Goal: Task Accomplishment & Management: Complete application form

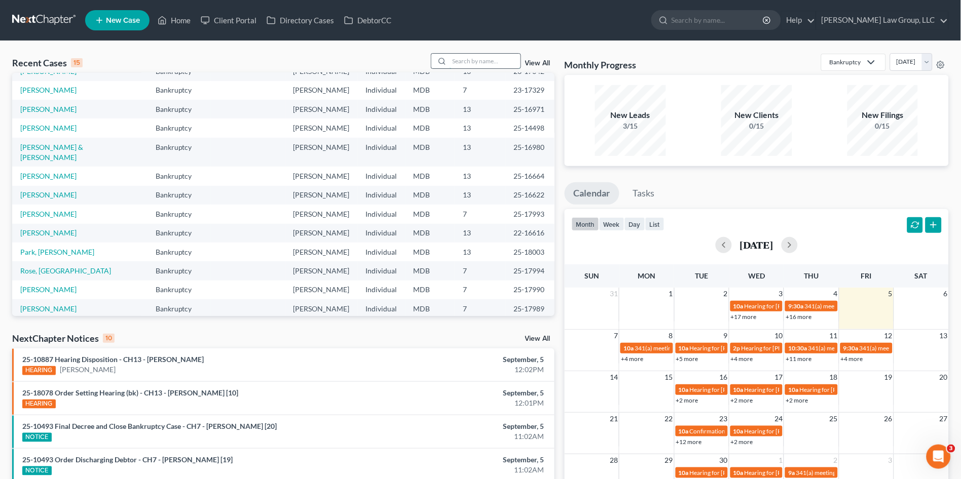
click at [471, 62] on input "search" at bounding box center [484, 61] width 71 height 15
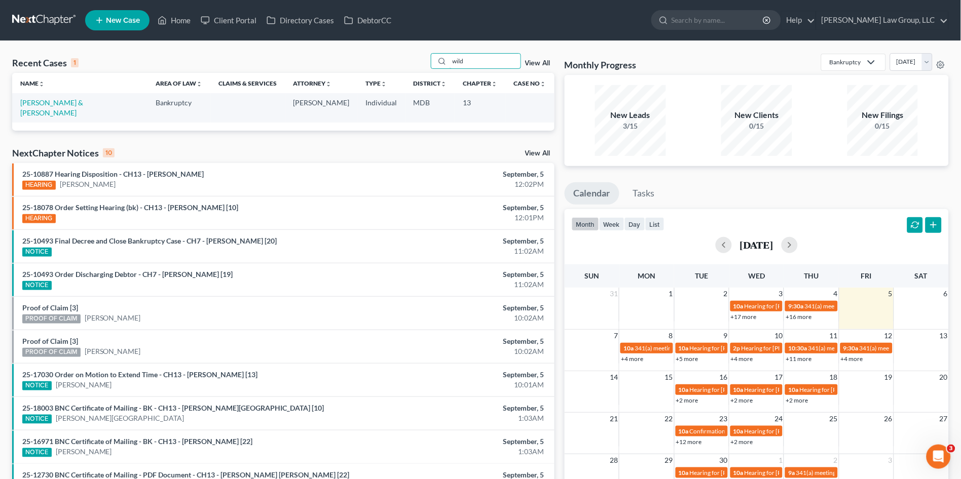
type input "wild"
drag, startPoint x: 111, startPoint y: 95, endPoint x: 78, endPoint y: 106, distance: 35.4
click at [78, 106] on link "[PERSON_NAME] & [PERSON_NAME]" at bounding box center [51, 107] width 63 height 19
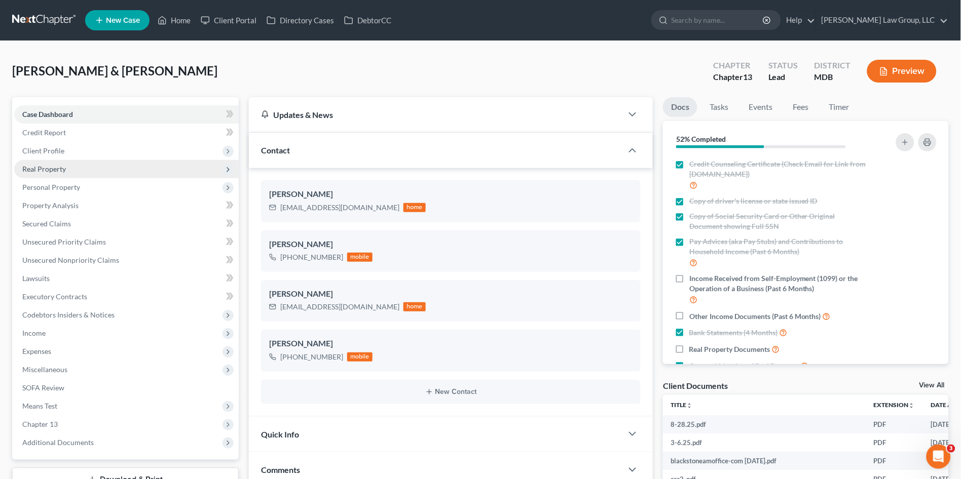
click at [46, 170] on span "Real Property" at bounding box center [44, 169] width 44 height 9
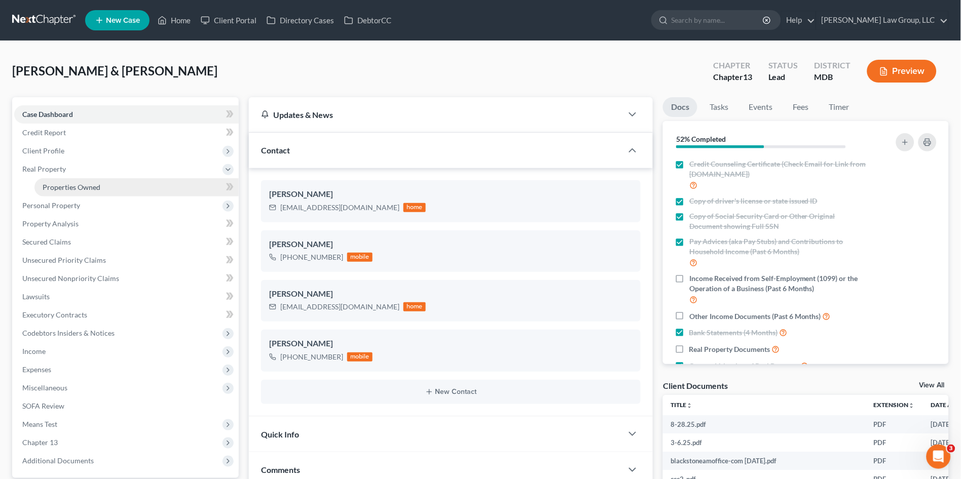
click at [60, 185] on span "Properties Owned" at bounding box center [72, 187] width 58 height 9
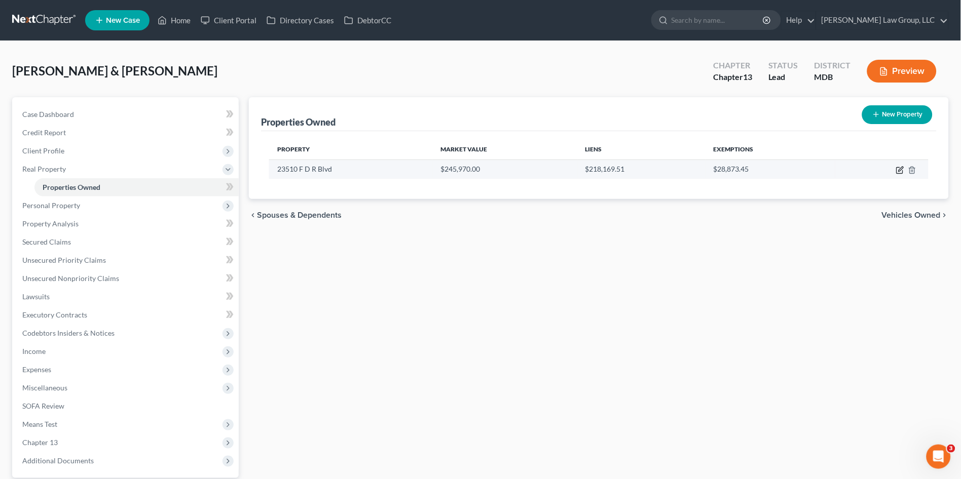
click at [899, 168] on icon "button" at bounding box center [900, 170] width 8 height 8
select select "21"
select select "3"
select select "5"
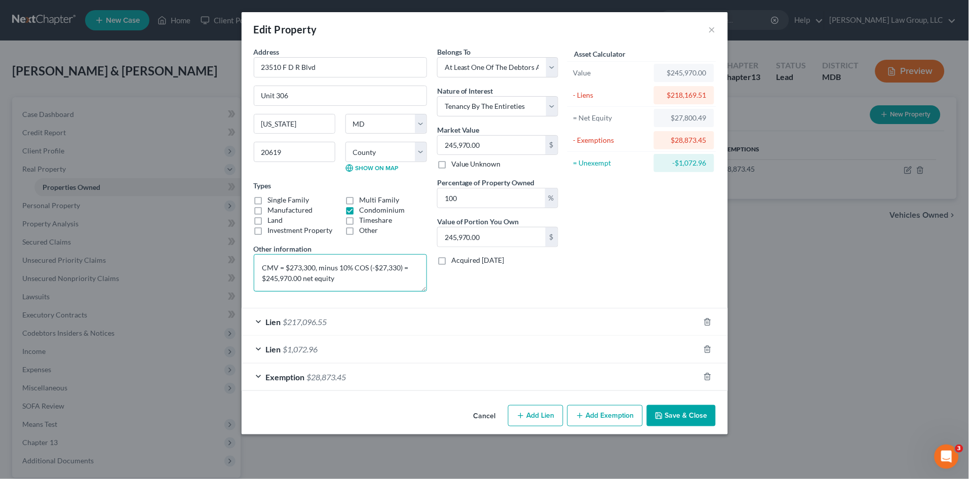
click at [314, 269] on textarea "CMV = $273,300, minus 10% COS (-$27,330) = $245,970.00 net equity" at bounding box center [340, 272] width 173 height 37
drag, startPoint x: 387, startPoint y: 267, endPoint x: 409, endPoint y: 270, distance: 21.9
click at [409, 270] on textarea "CMV = $218,750.00, minus 10% COS (-$27,330) = $245,970.00 net equity" at bounding box center [340, 272] width 173 height 37
drag, startPoint x: 351, startPoint y: 275, endPoint x: 316, endPoint y: 278, distance: 35.1
click at [316, 278] on textarea "CMV = $218,750.00, minus 10% COS (-$21,875.00) = $245,970.00 net equity" at bounding box center [340, 272] width 173 height 37
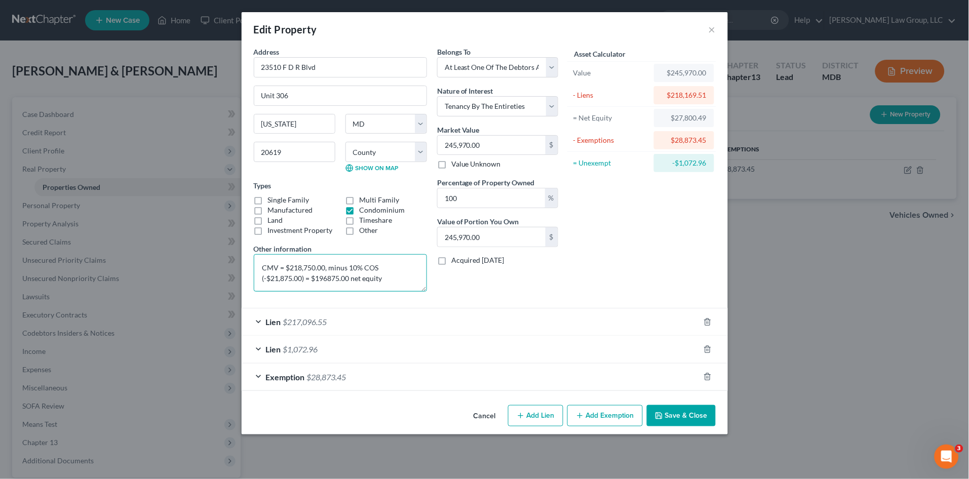
click at [328, 278] on textarea "CMV = $218,750.00, minus 10% COS (-$21,875.00) = $196875.00 net equity" at bounding box center [340, 272] width 173 height 37
type textarea "CMV = $218,750.00, minus 10% COS (-$21,875.00) = $196,875.00 net equity"
type input "1"
type input "1.00"
type input "19"
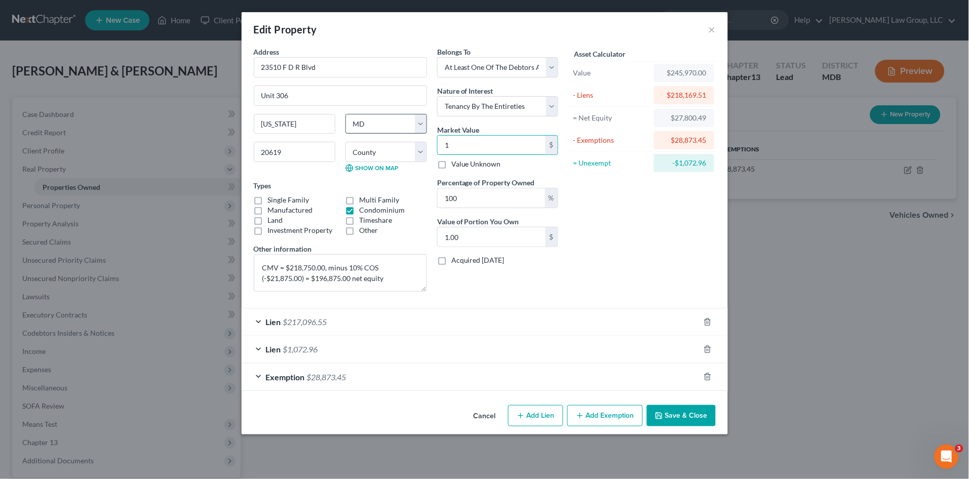
type input "19.00"
type input "196"
type input "196.00"
type input "1968"
type input "1,968.00"
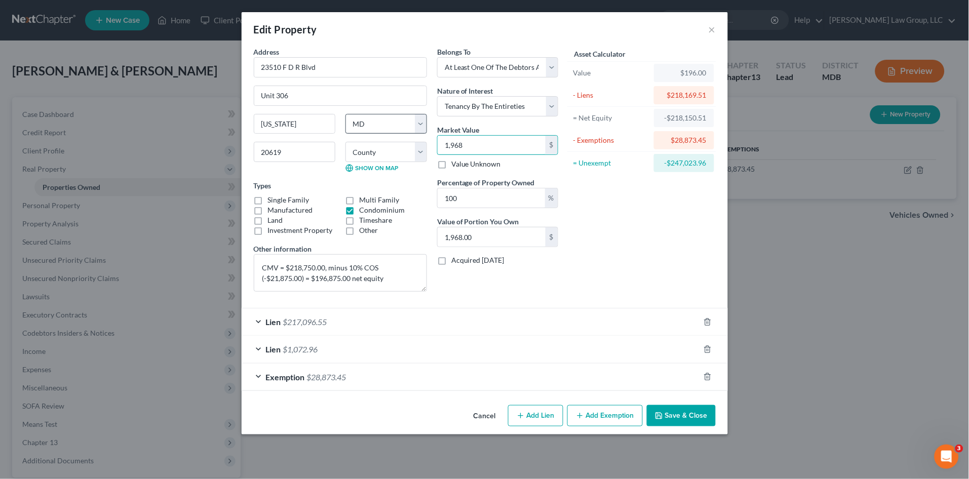
type input "1,9687"
type input "19,687.00"
type input "19,6875"
type input "196,875.00"
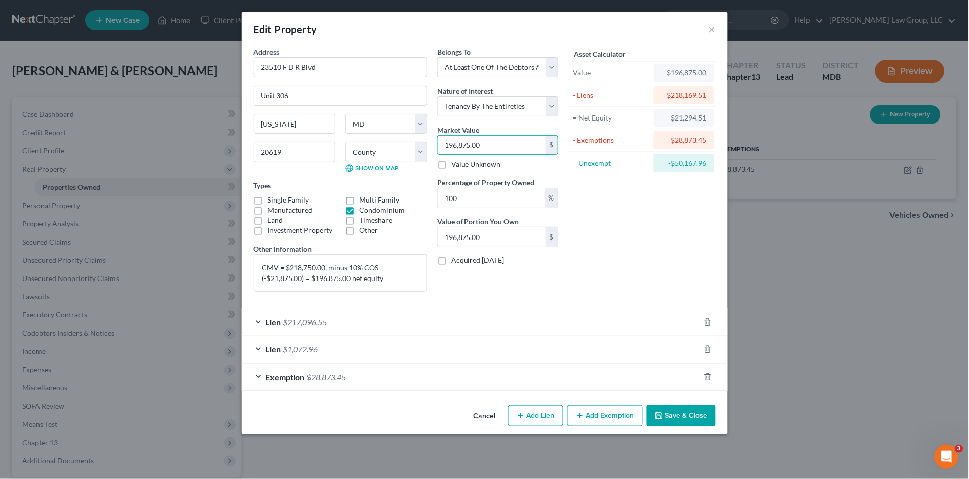
click at [630, 263] on div "Asset Calculator Value $196,875.00 - Liens $218,169.51 = Net Equity -$21,294.51…" at bounding box center [642, 173] width 158 height 253
click at [599, 263] on div "Asset Calculator Value $196,875.00 - Liens $218,169.51 = Net Equity -$21,294.51…" at bounding box center [642, 173] width 158 height 253
drag, startPoint x: 671, startPoint y: 415, endPoint x: 526, endPoint y: 356, distance: 156.8
click at [630, 333] on div "Edit Property × Address * 23510 [GEOGRAPHIC_DATA] [GEOGRAPHIC_DATA][US_STATE][U…" at bounding box center [485, 223] width 486 height 423
click at [492, 376] on div "Exemption $28,873.45" at bounding box center [471, 377] width 458 height 27
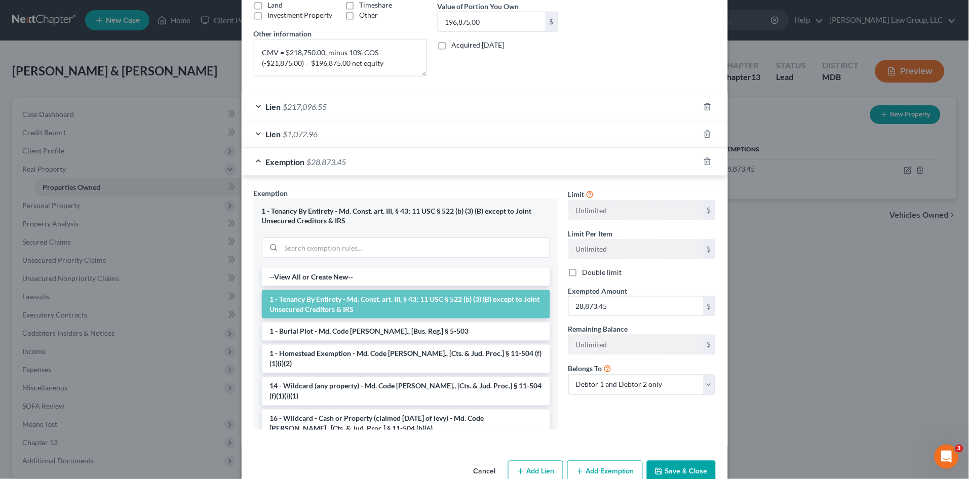
scroll to position [238, 0]
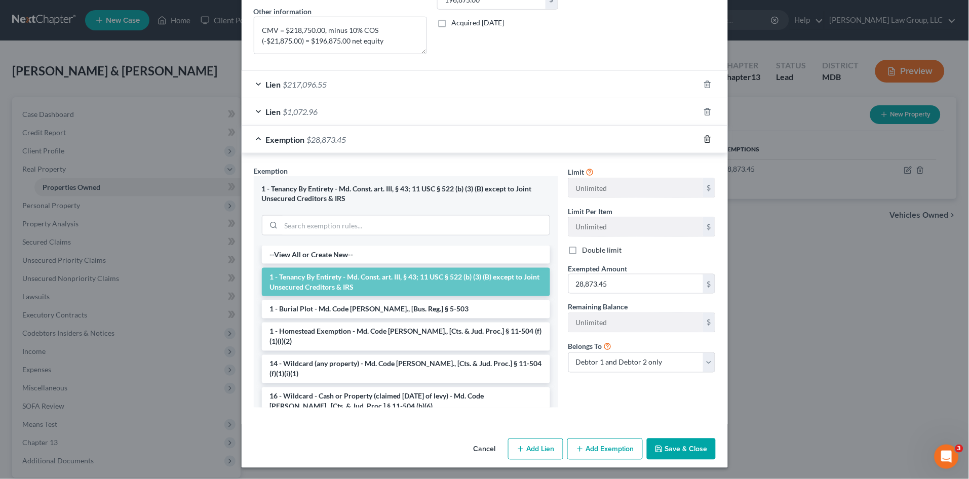
click at [705, 142] on icon "button" at bounding box center [708, 139] width 8 height 8
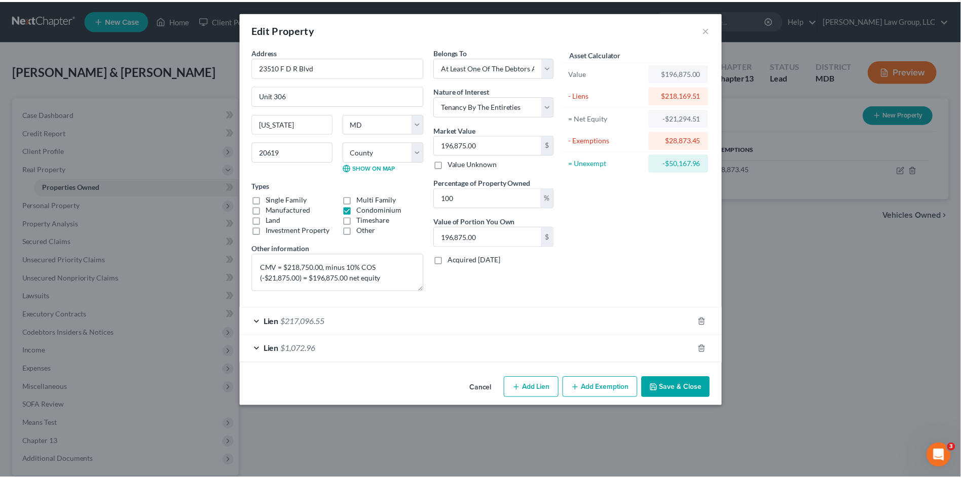
scroll to position [0, 0]
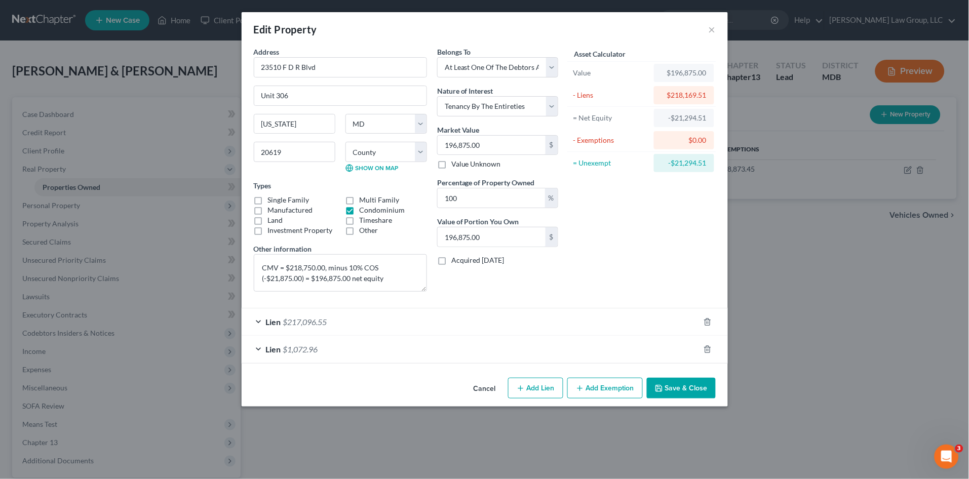
click at [650, 233] on div "Asset Calculator Value $196,875.00 - Liens $218,169.51 = Net Equity -$21,294.51…" at bounding box center [642, 173] width 158 height 253
click at [682, 387] on button "Save & Close" at bounding box center [681, 388] width 69 height 21
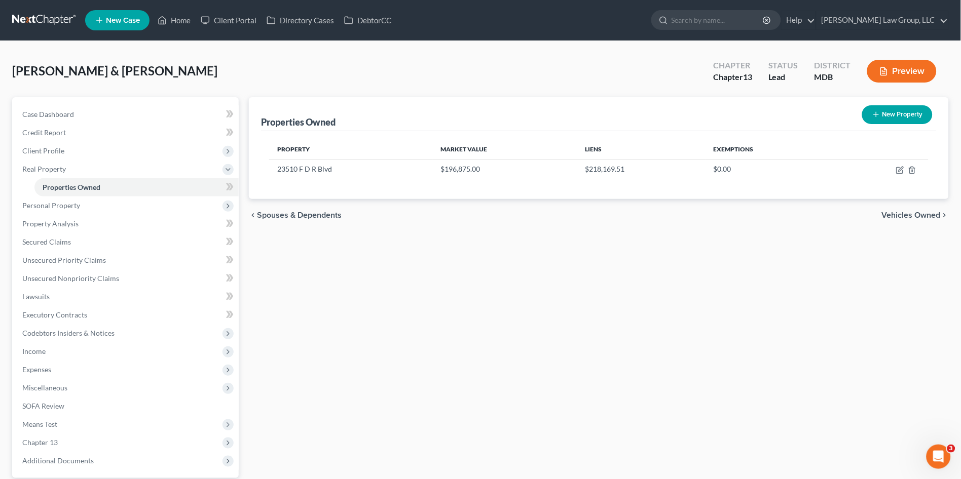
click at [326, 246] on div "Properties Owned New Property Property Market Value Liens Exemptions 23510 F D …" at bounding box center [599, 316] width 710 height 439
